Goal: Task Accomplishment & Management: Use online tool/utility

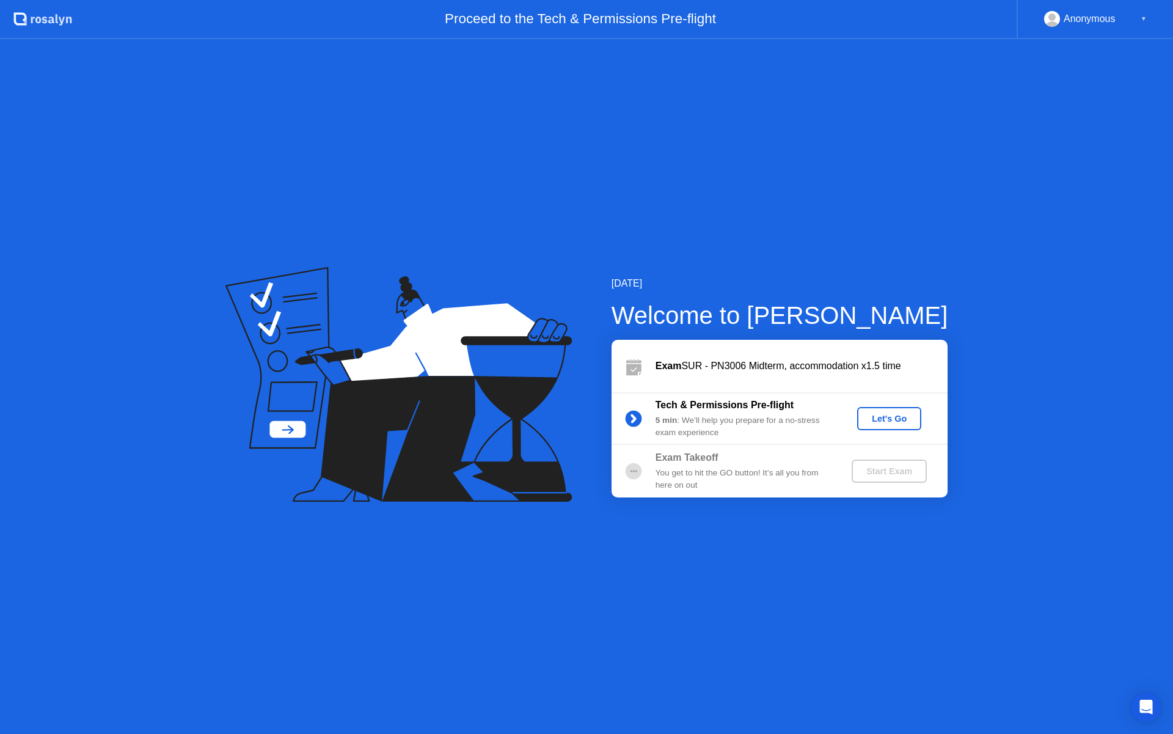
click at [886, 417] on div "Let's Go" at bounding box center [889, 419] width 54 height 10
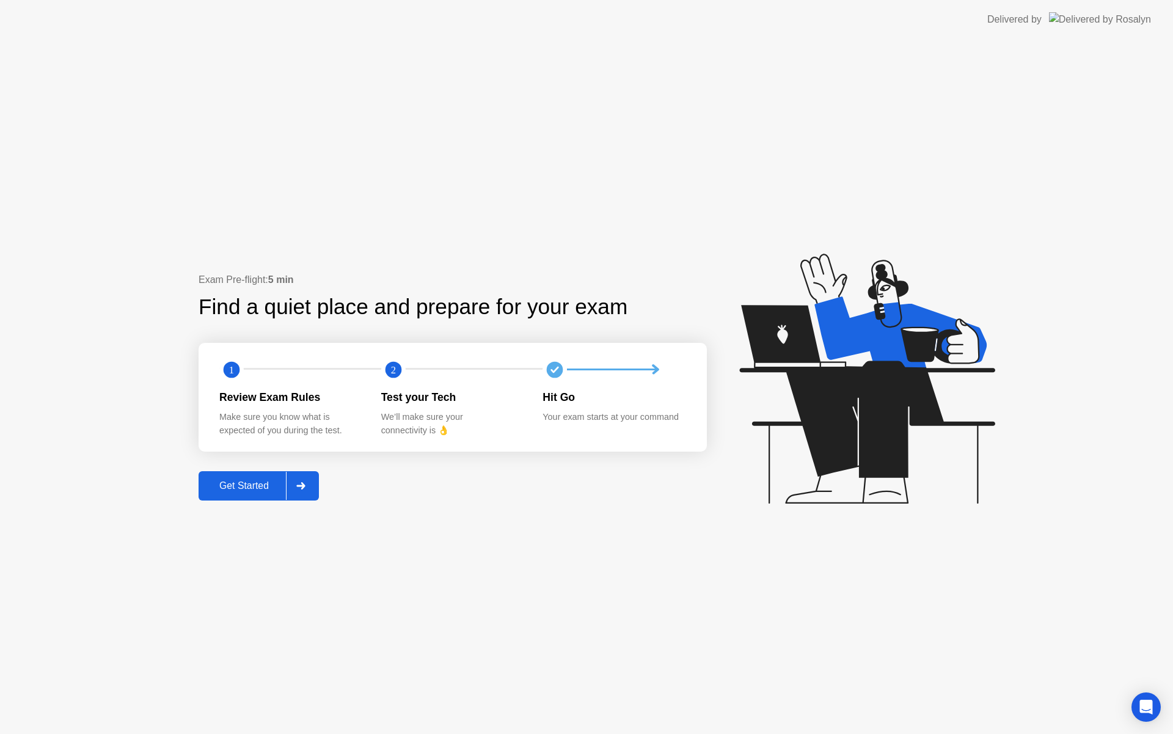
click at [312, 493] on div at bounding box center [300, 486] width 29 height 28
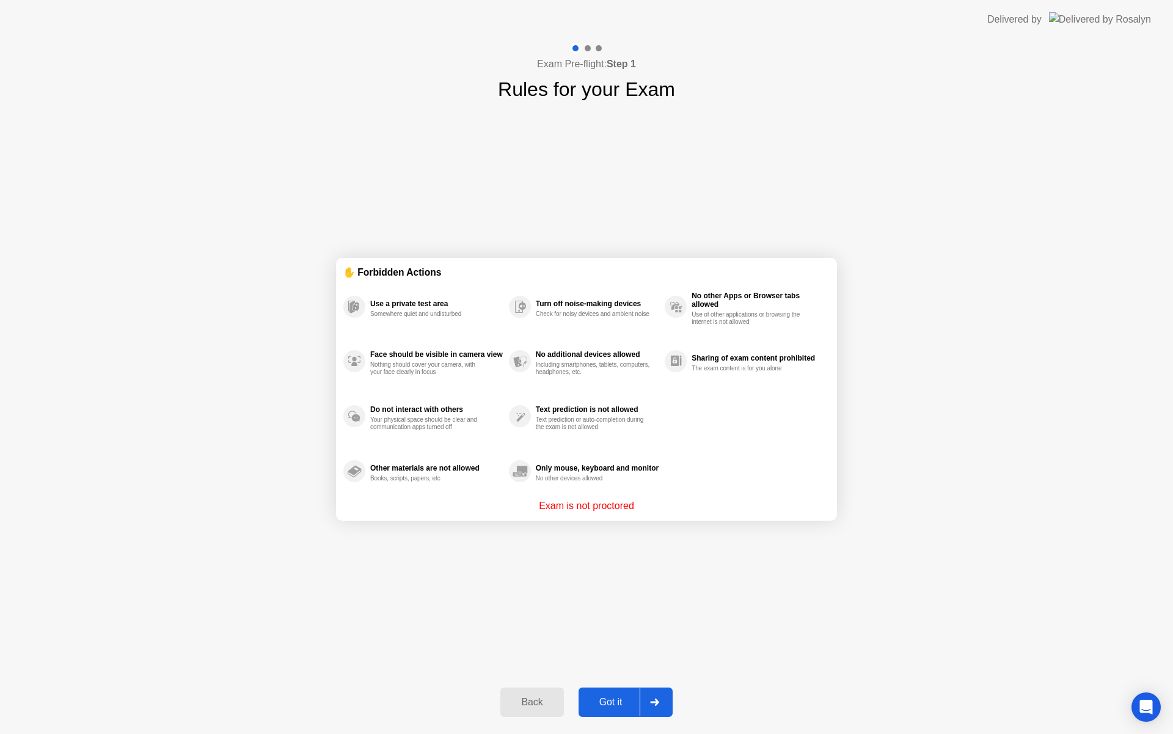
click at [642, 703] on div at bounding box center [654, 702] width 29 height 28
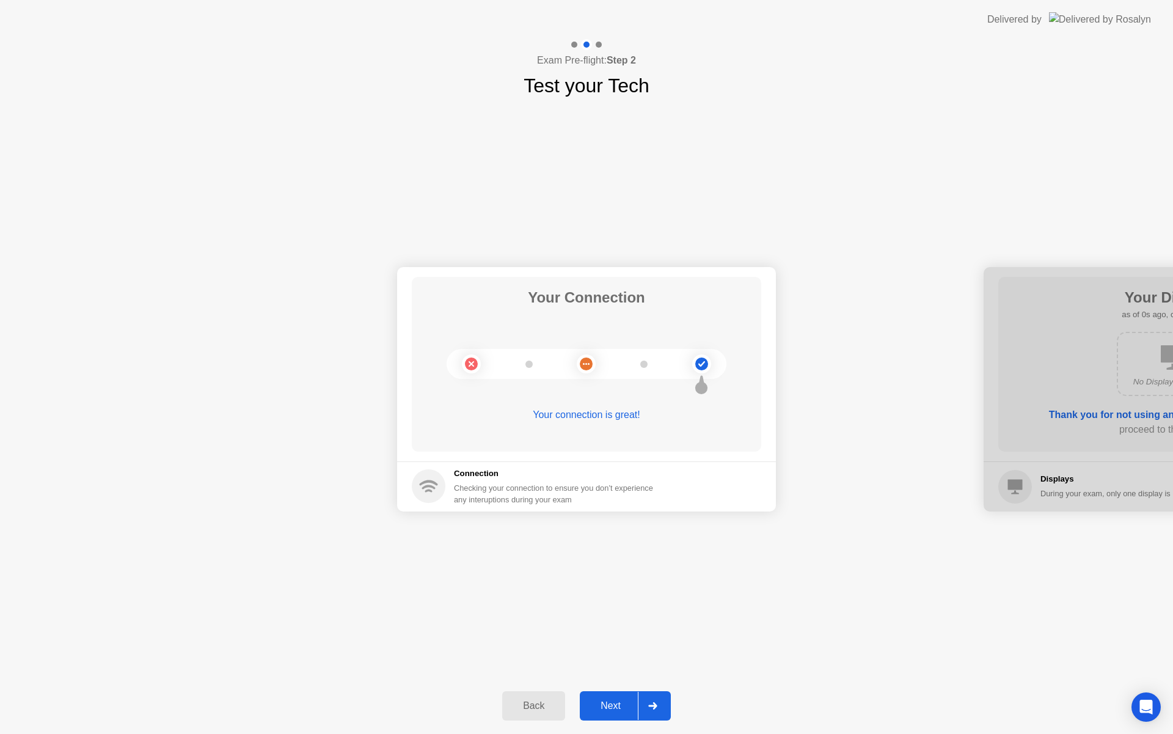
click at [643, 706] on div at bounding box center [652, 706] width 29 height 28
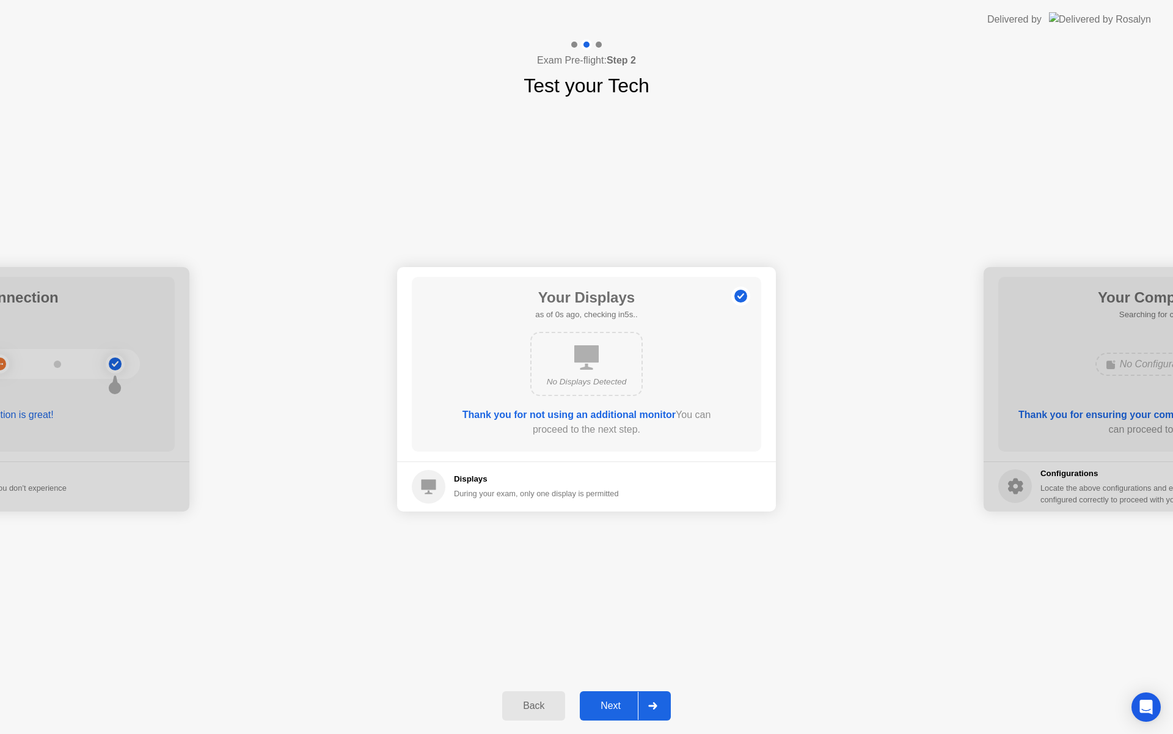
click at [643, 706] on div at bounding box center [652, 706] width 29 height 28
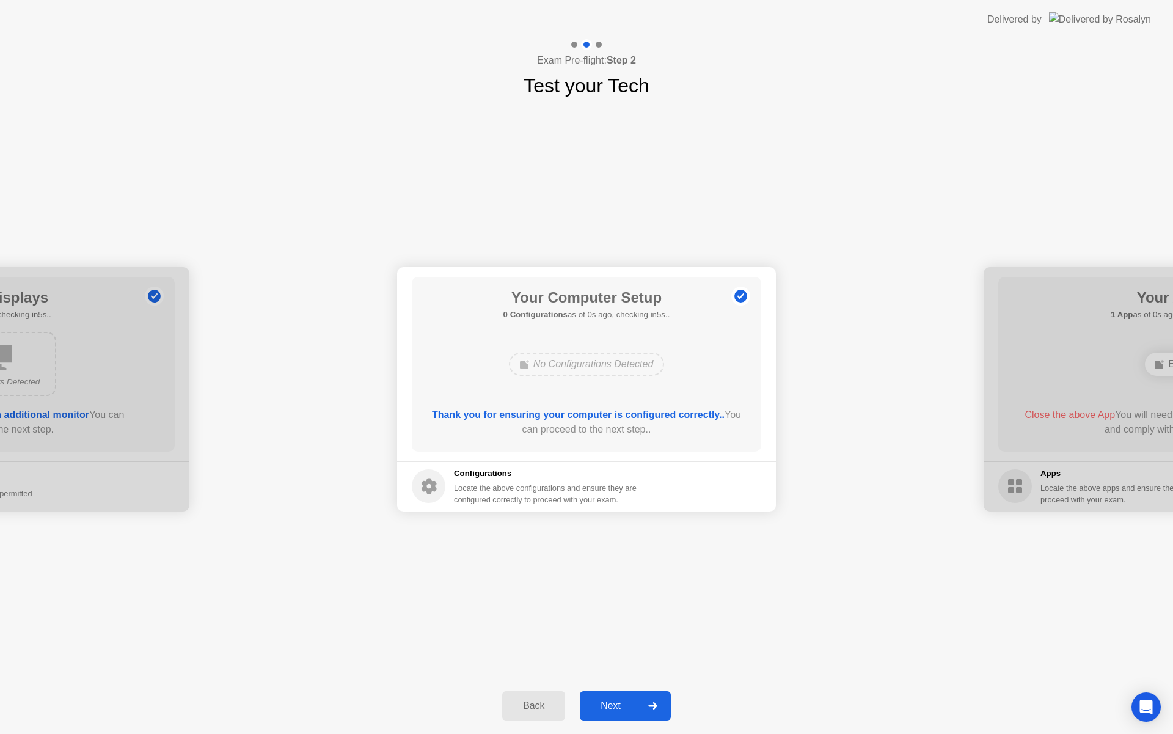
click at [643, 706] on div at bounding box center [652, 706] width 29 height 28
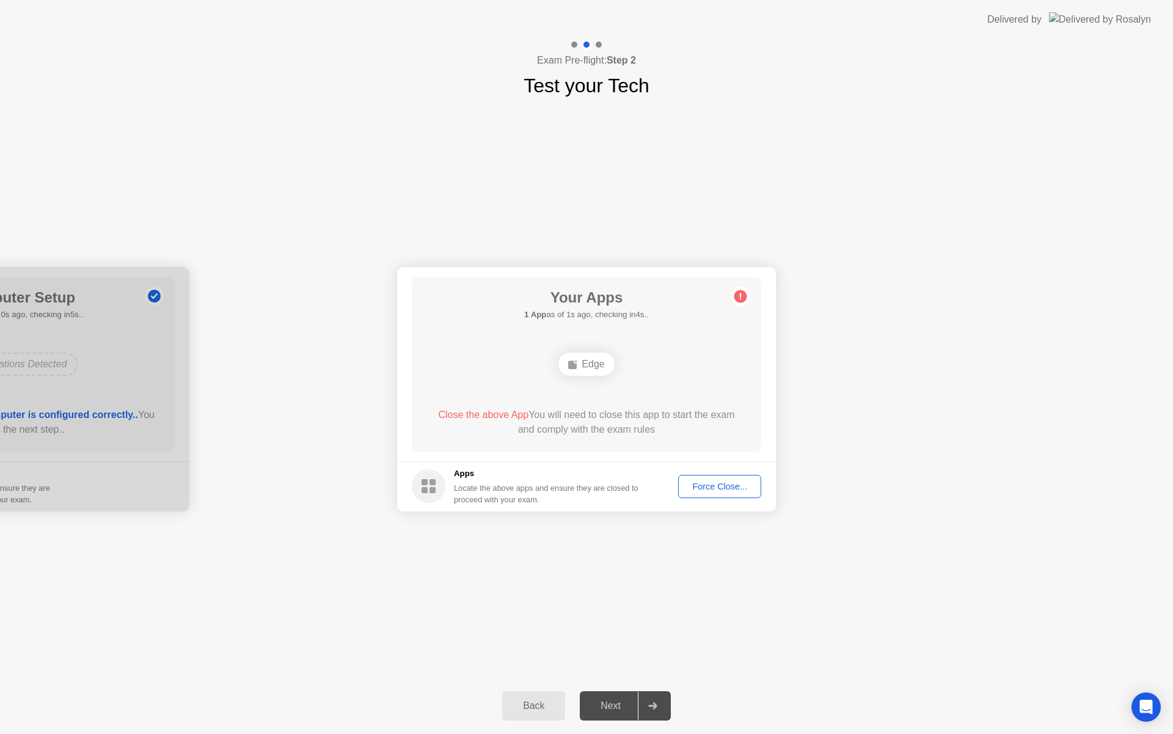
click at [710, 486] on div "Force Close..." at bounding box center [719, 486] width 75 height 10
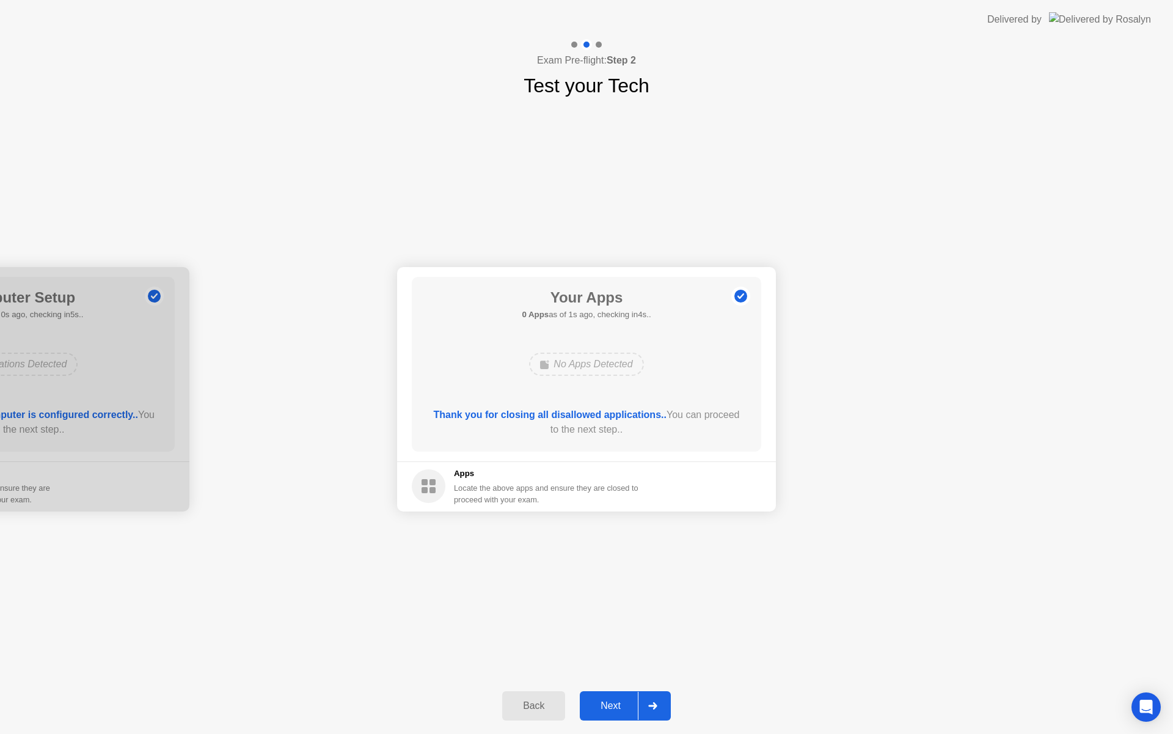
click at [653, 698] on div at bounding box center [652, 706] width 29 height 28
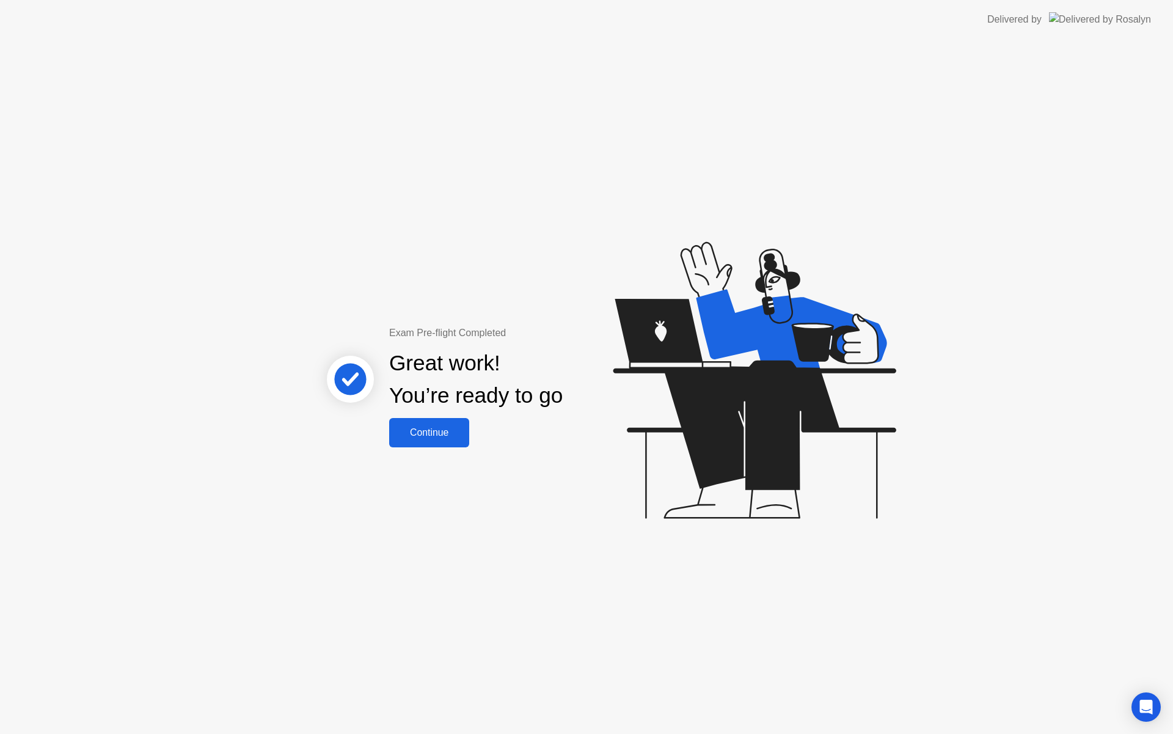
click at [443, 427] on div "Continue" at bounding box center [429, 432] width 73 height 11
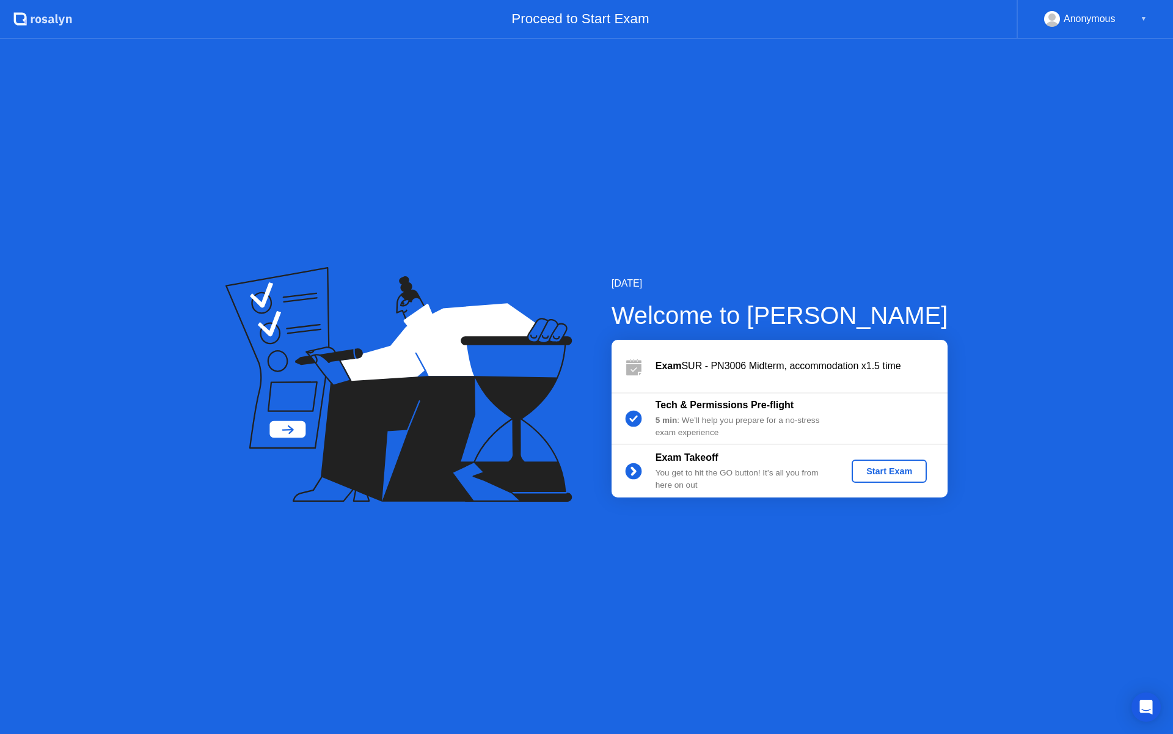
click at [895, 475] on div "Start Exam" at bounding box center [888, 471] width 65 height 10
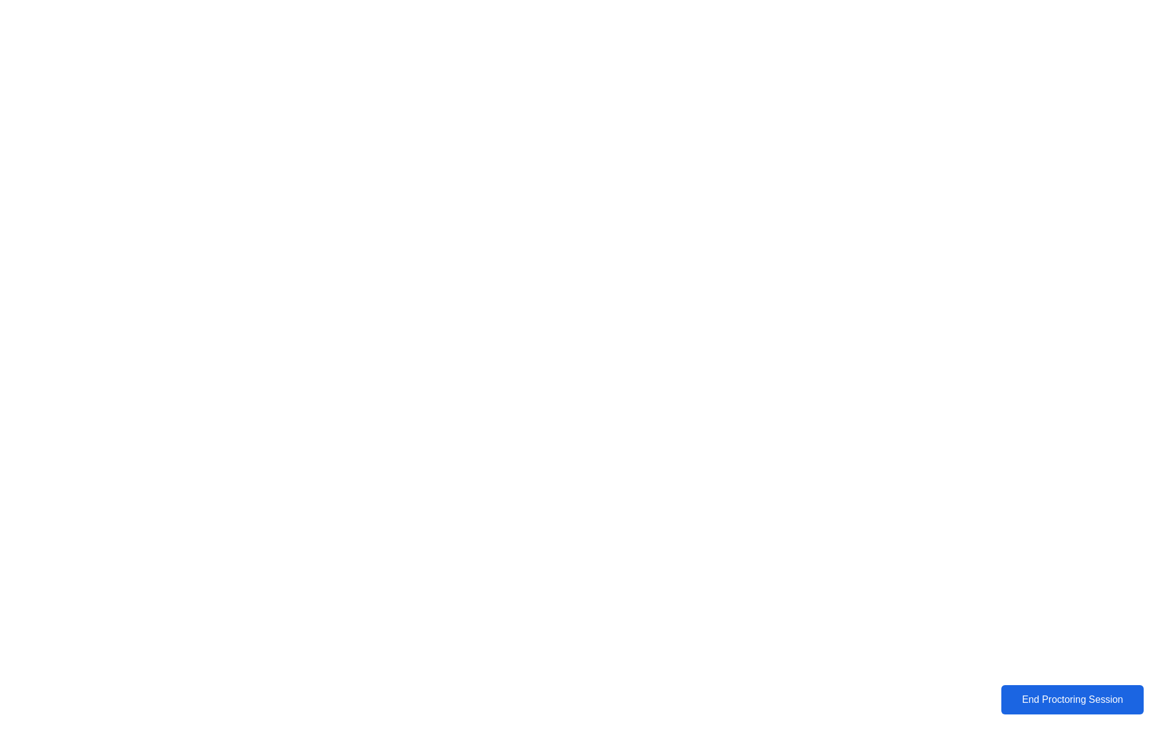
click at [1071, 705] on div "End Proctoring Session" at bounding box center [1072, 699] width 135 height 11
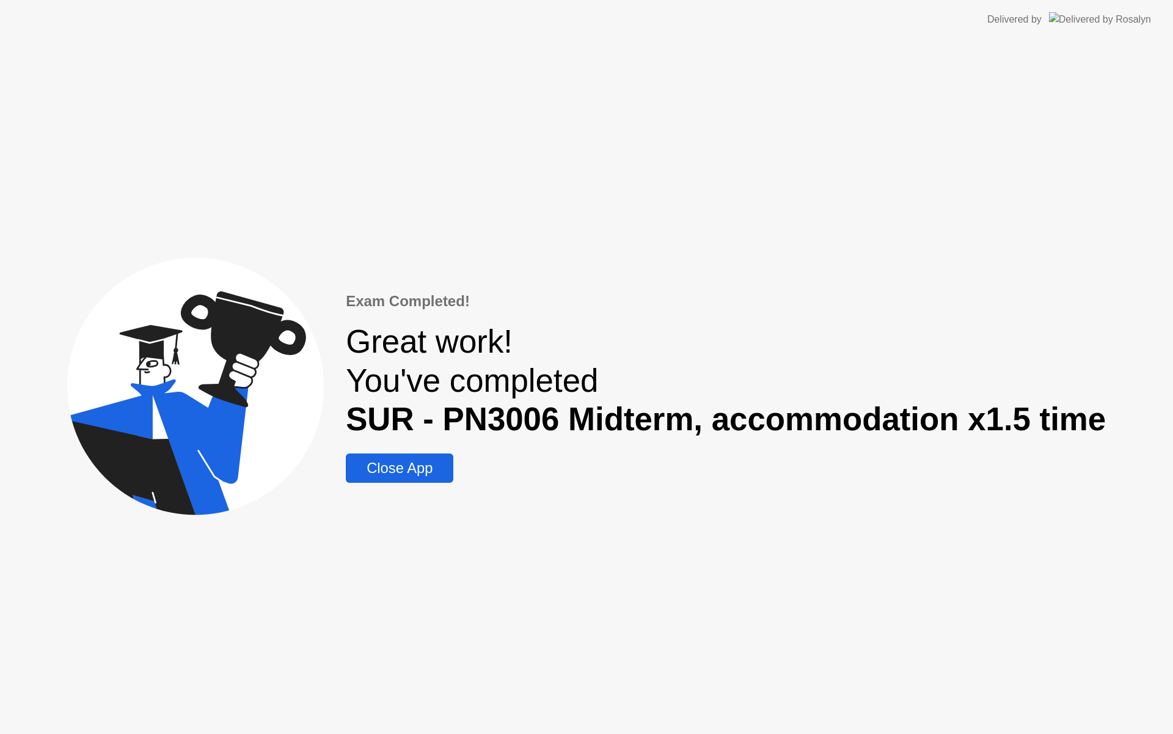
click at [445, 470] on div "Close App" at bounding box center [399, 467] width 100 height 17
